Goal: Information Seeking & Learning: Learn about a topic

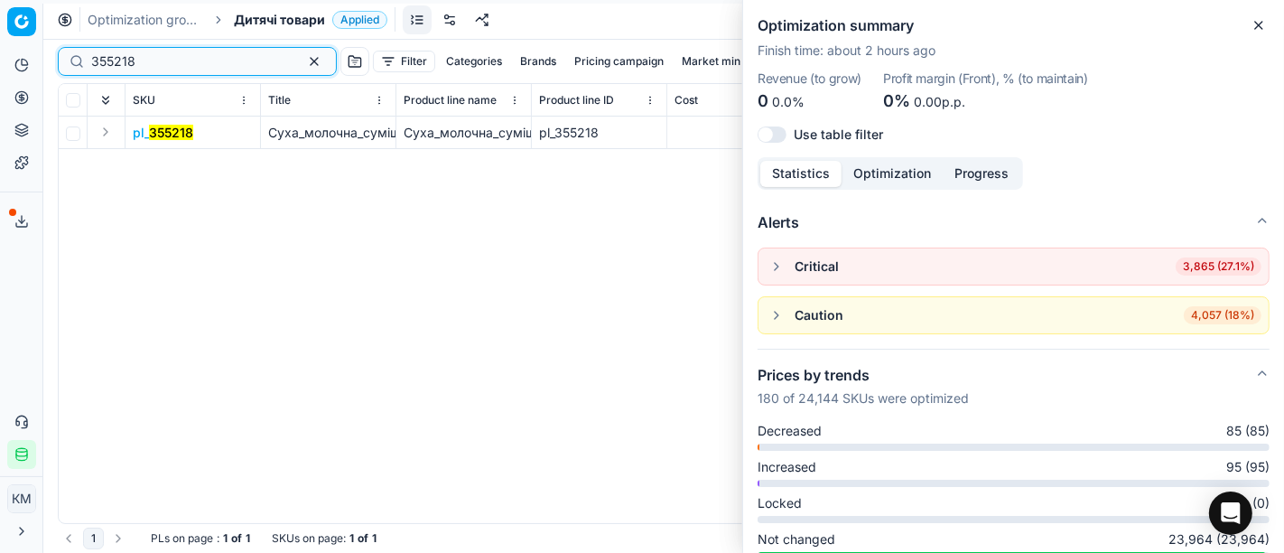
drag, startPoint x: 173, startPoint y: 61, endPoint x: 0, endPoint y: 21, distance: 177.0
click at [0, 21] on div "Pricing platform Analytics Pricing Product portfolio Templates Export service 6…" at bounding box center [642, 276] width 1284 height 553
paste input "40700"
type input "407008"
click at [1259, 27] on icon "button" at bounding box center [1259, 25] width 14 height 14
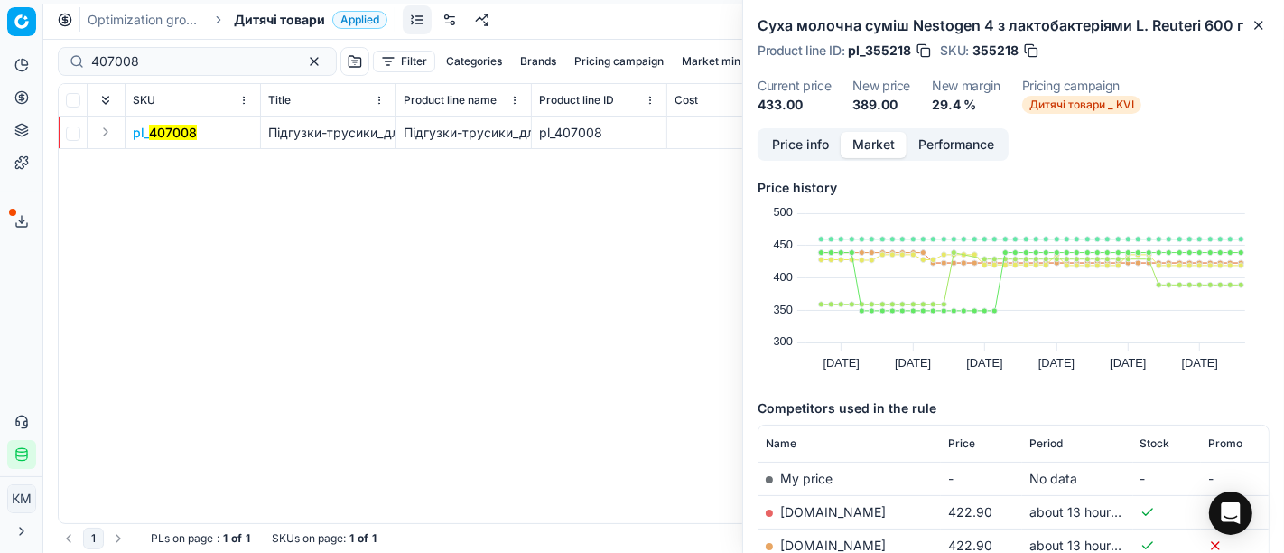
click at [154, 133] on mark "407008" at bounding box center [173, 132] width 48 height 15
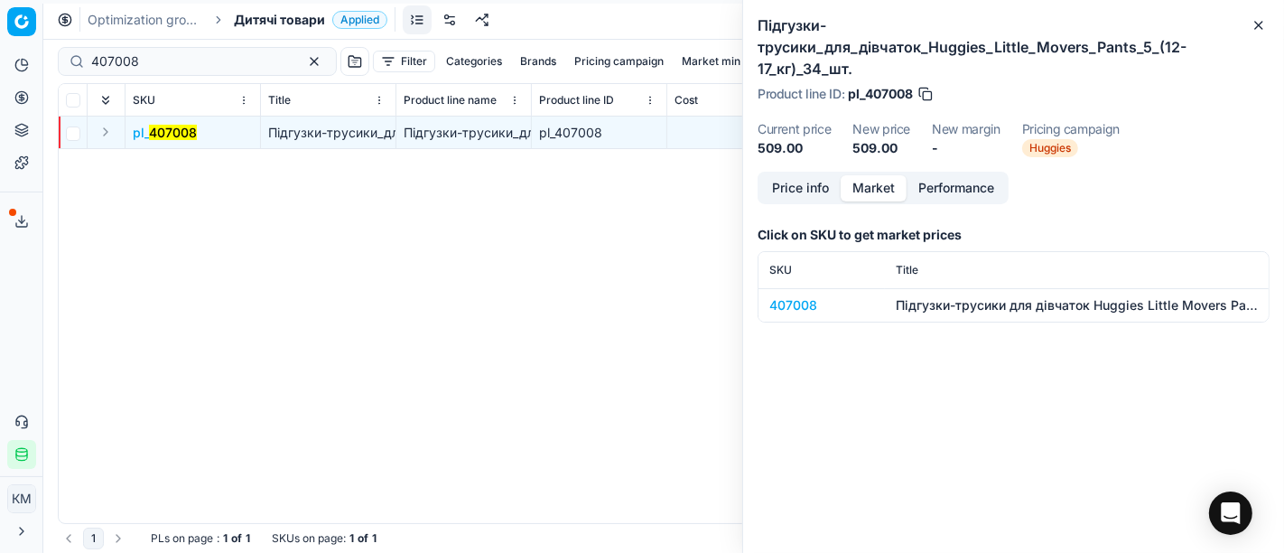
click at [796, 302] on div "407008" at bounding box center [822, 305] width 105 height 18
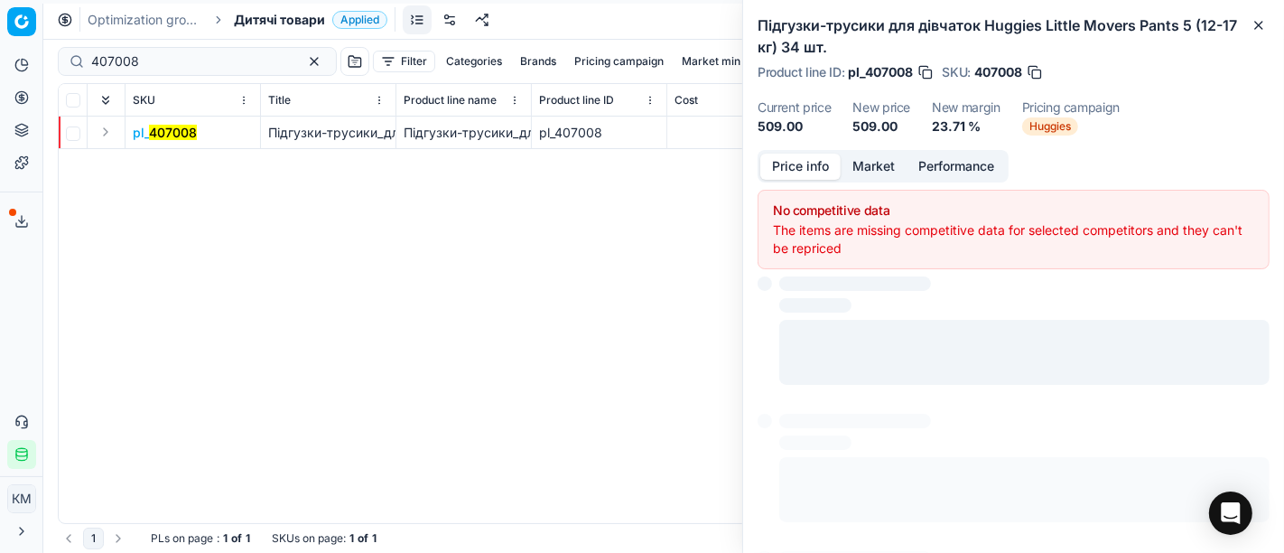
click at [783, 172] on button "Price info" at bounding box center [800, 167] width 80 height 26
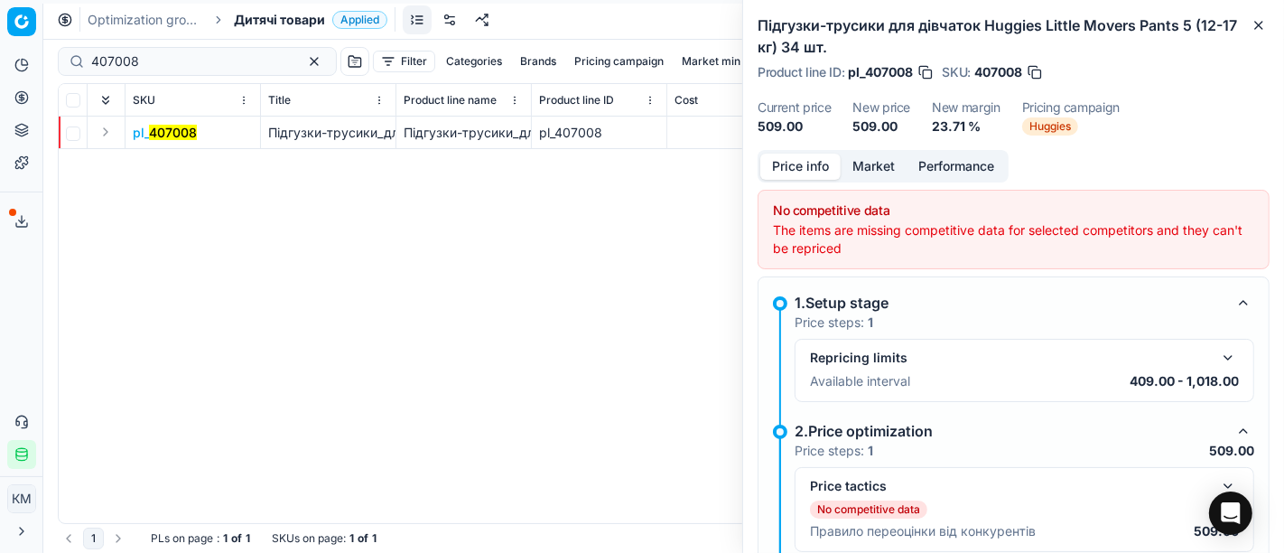
click at [878, 178] on button "Market" at bounding box center [874, 167] width 66 height 26
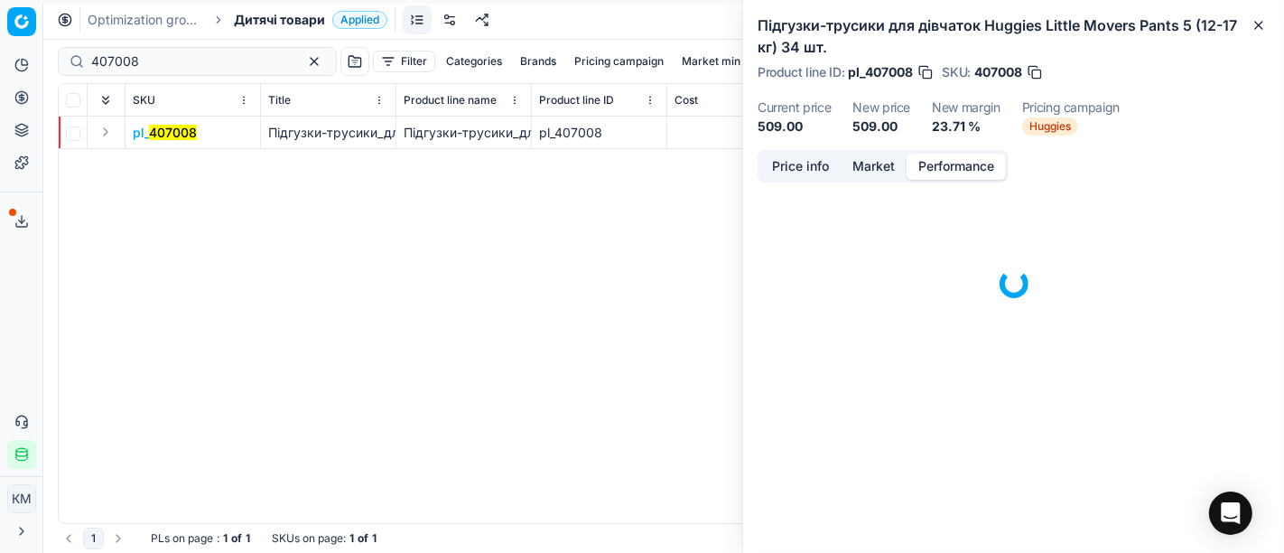
click at [960, 168] on button "Performance" at bounding box center [956, 167] width 99 height 26
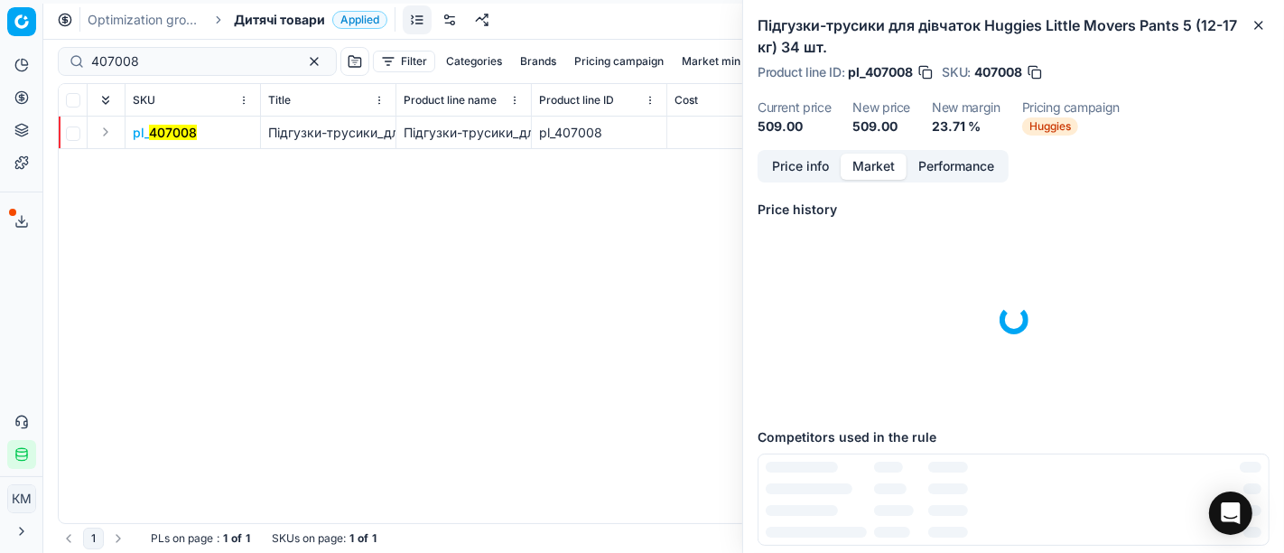
click at [872, 163] on button "Market" at bounding box center [874, 167] width 66 height 26
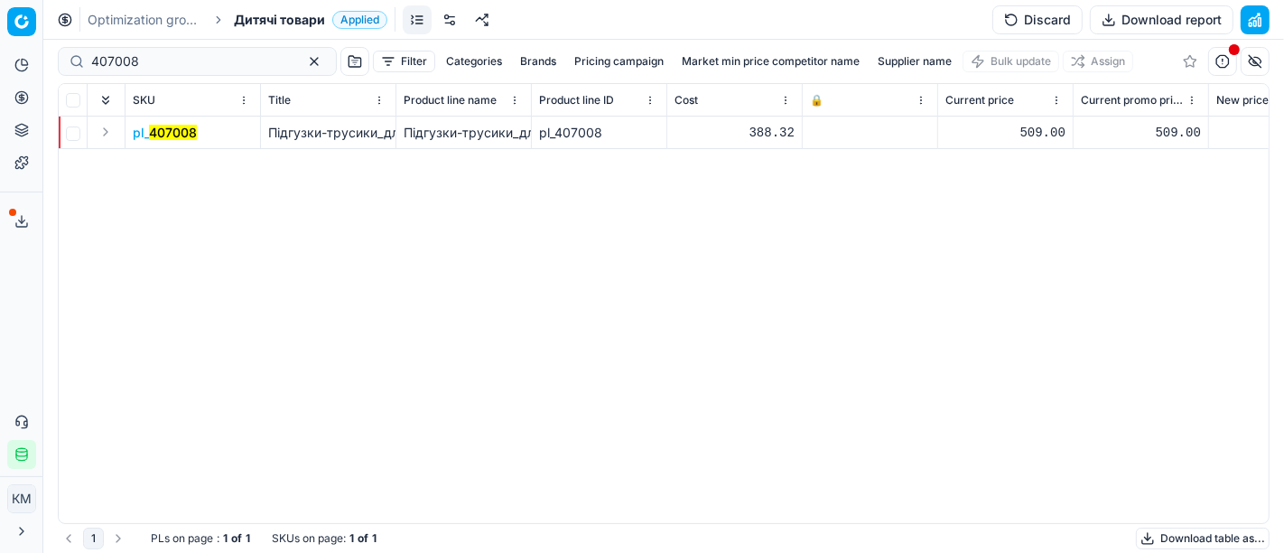
click at [158, 133] on mark "407008" at bounding box center [173, 132] width 48 height 15
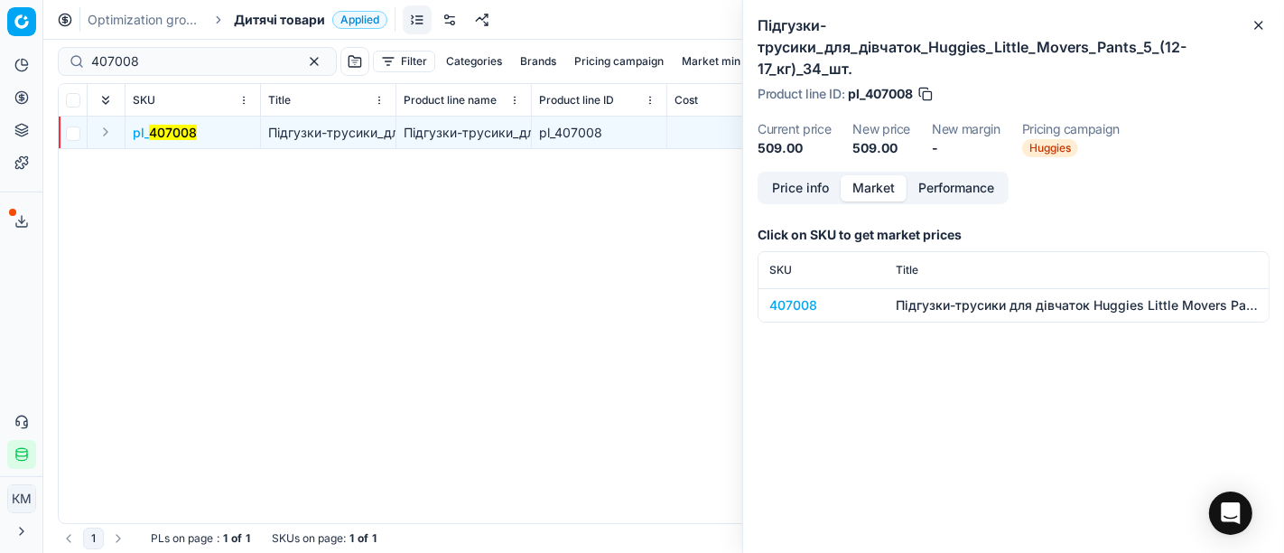
click at [880, 186] on button "Market" at bounding box center [874, 188] width 66 height 26
click at [778, 304] on div "407008" at bounding box center [822, 305] width 105 height 18
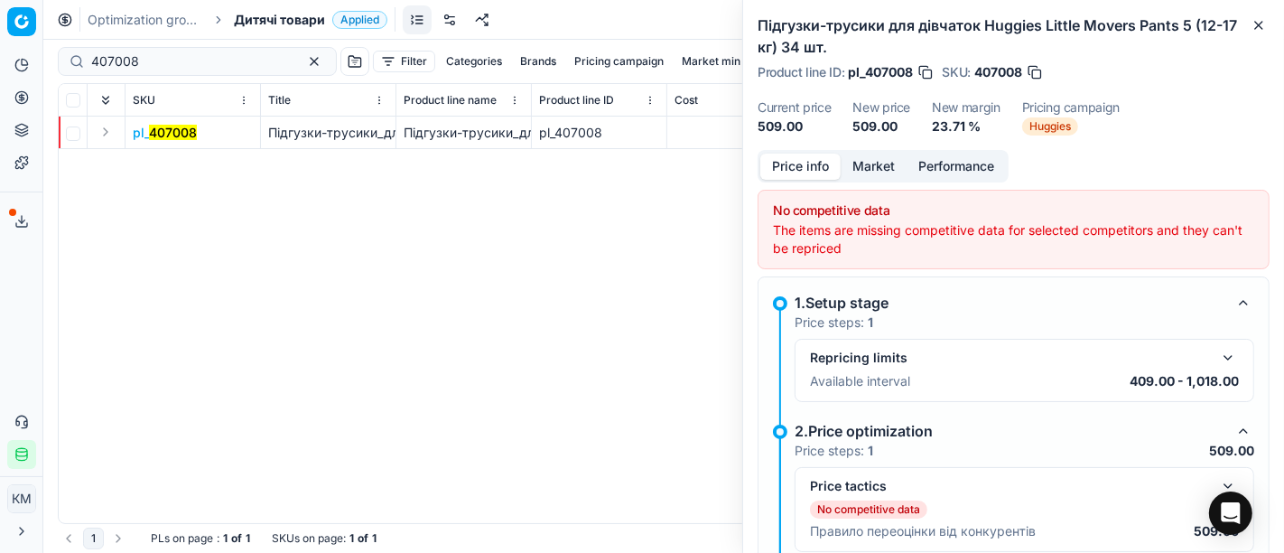
click at [787, 166] on button "Price info" at bounding box center [800, 167] width 80 height 26
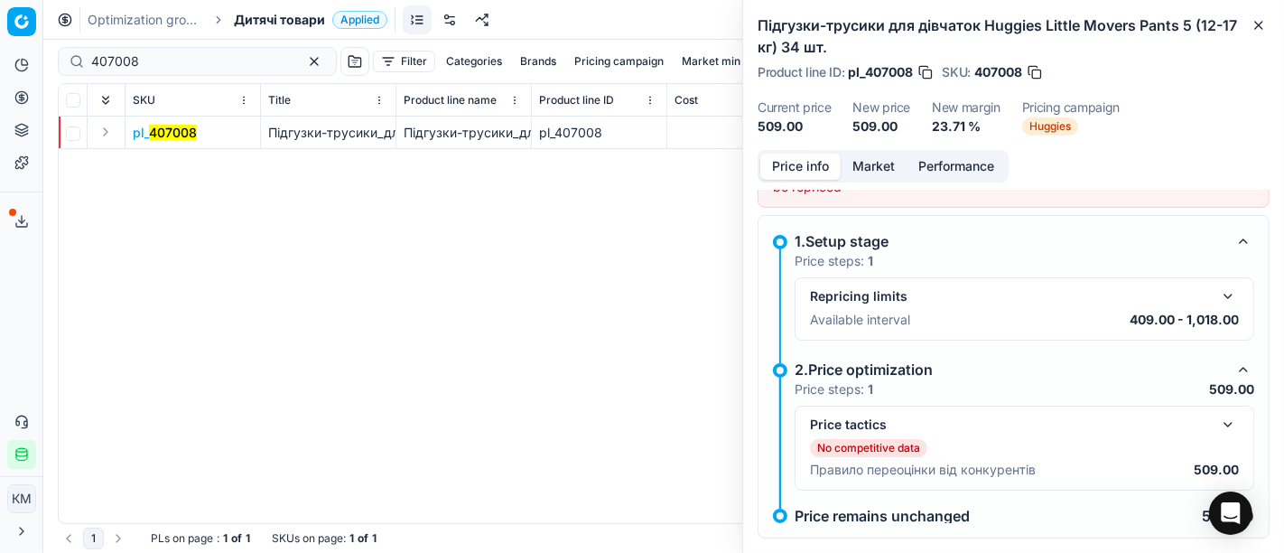
scroll to position [88, 0]
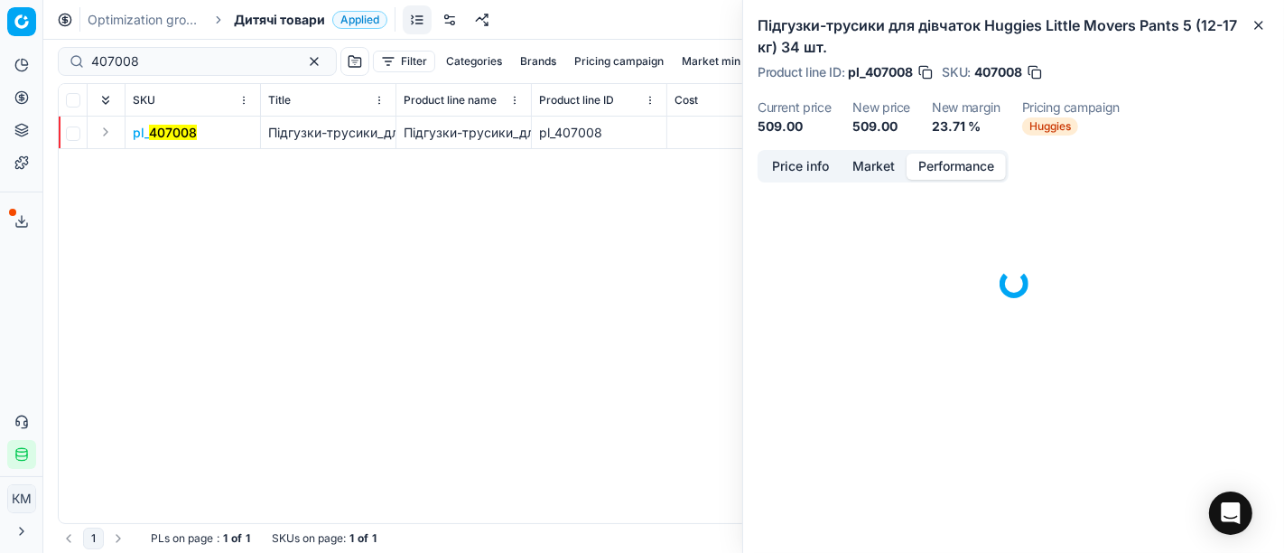
click at [973, 168] on button "Performance" at bounding box center [956, 167] width 99 height 26
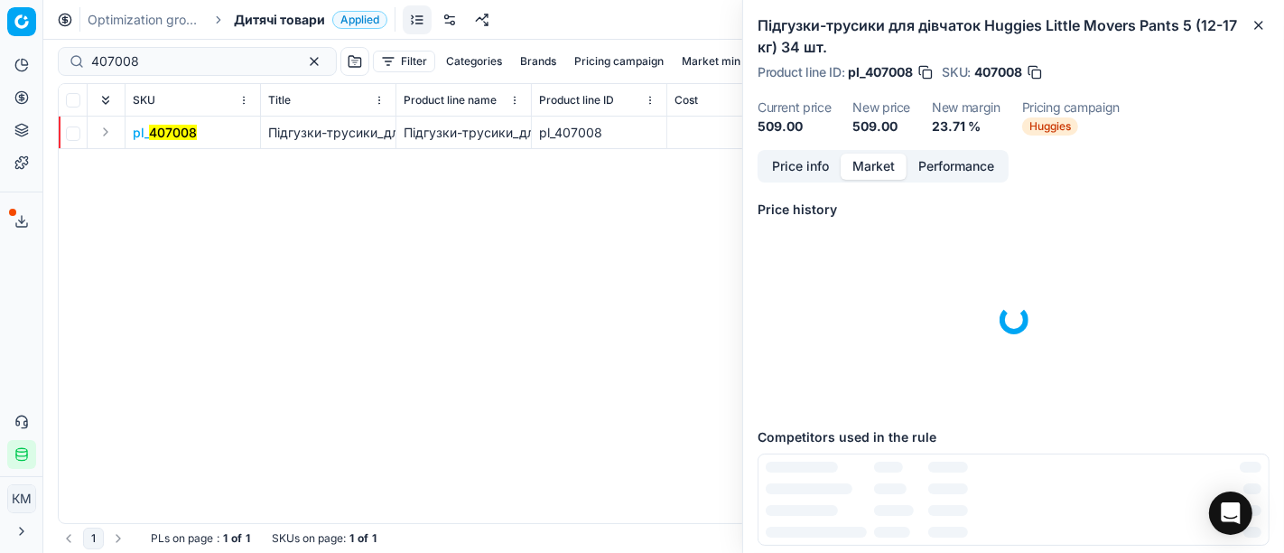
click at [876, 158] on button "Market" at bounding box center [874, 167] width 66 height 26
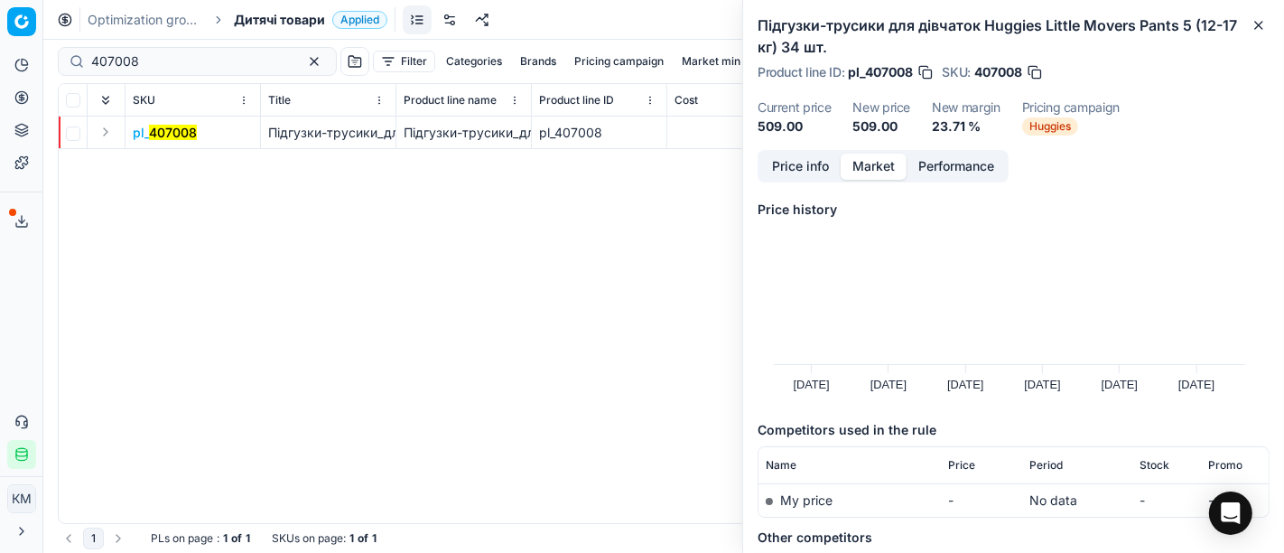
click at [869, 331] on rect at bounding box center [1009, 299] width 471 height 129
